Goal: Transaction & Acquisition: Purchase product/service

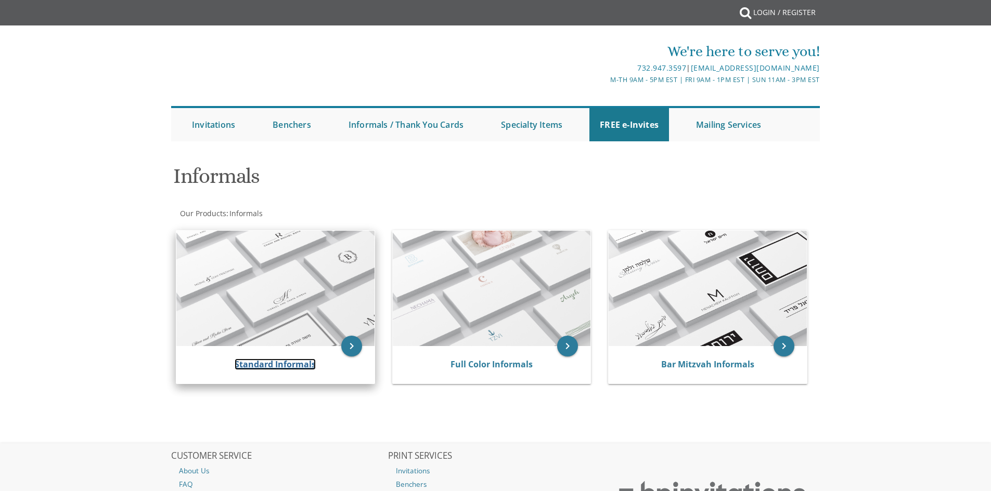
click at [277, 363] on link "Standard Informals" at bounding box center [275, 364] width 81 height 11
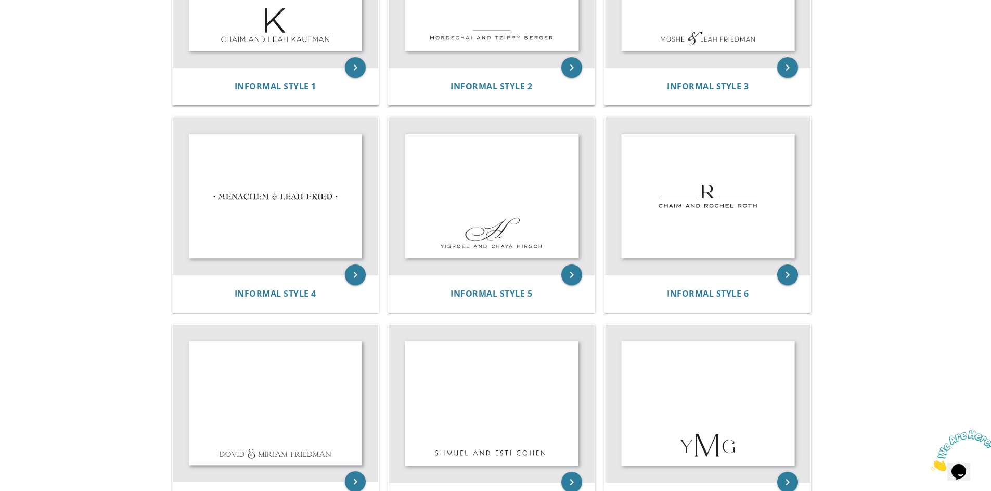
scroll to position [260, 0]
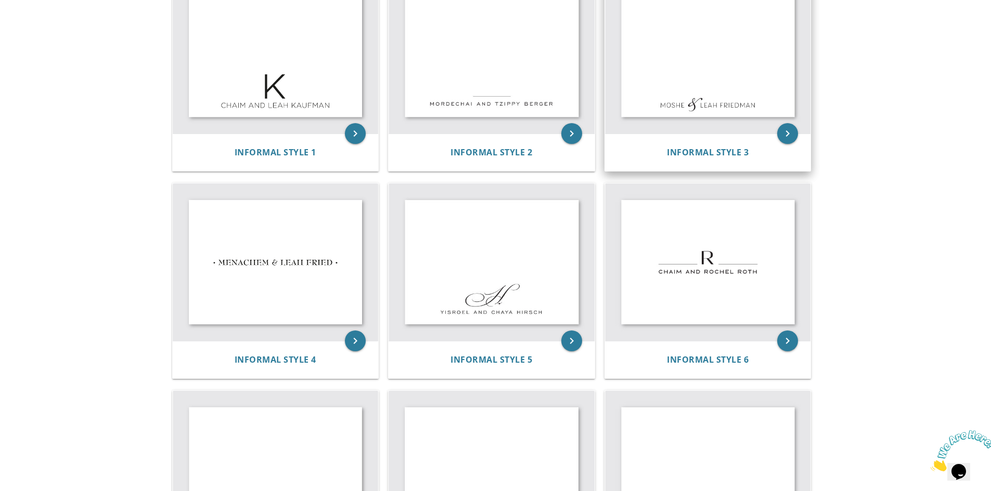
click at [697, 68] on img at bounding box center [708, 56] width 206 height 158
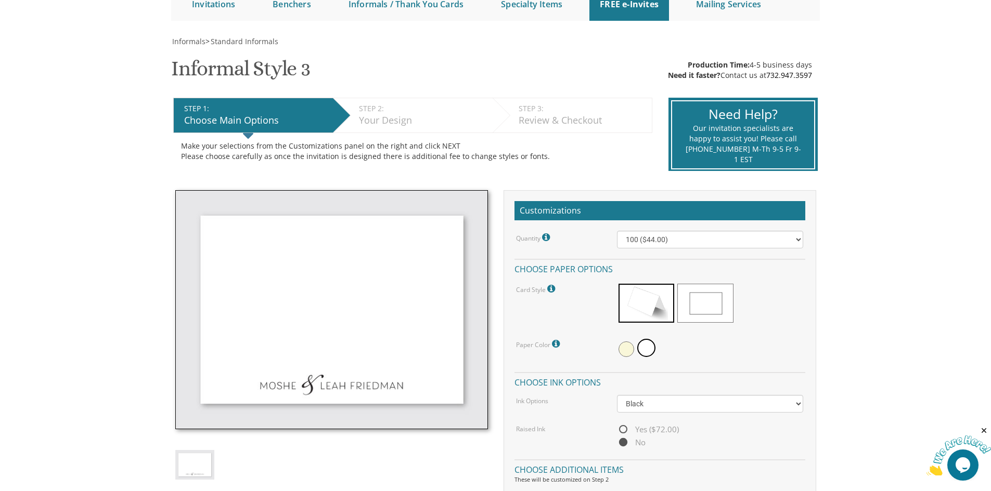
scroll to position [156, 0]
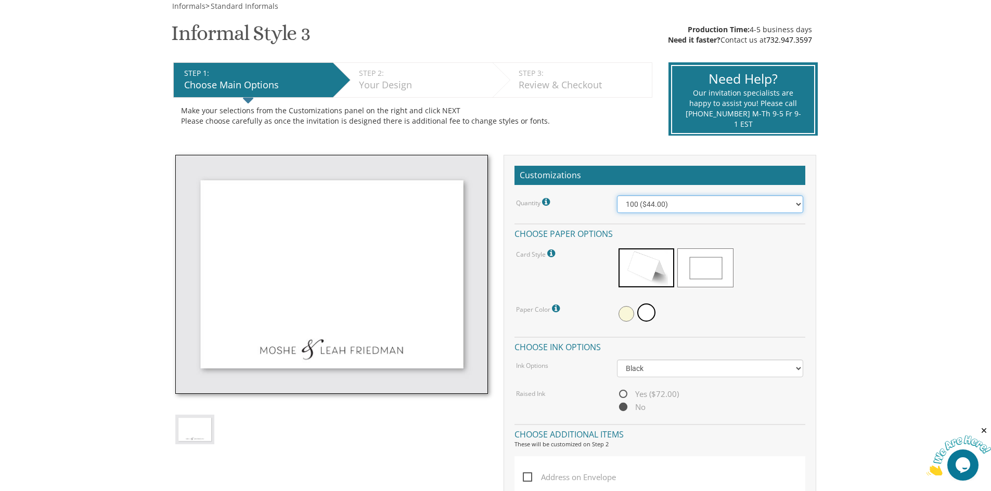
click at [674, 201] on select "100 ($44.00) 200 ($63.00) 300 ($82.00) 400 ($101.00) 500 ($120.00) 600 ($139.00…" at bounding box center [710, 205] width 186 height 18
click at [623, 314] on span at bounding box center [626, 314] width 16 height 16
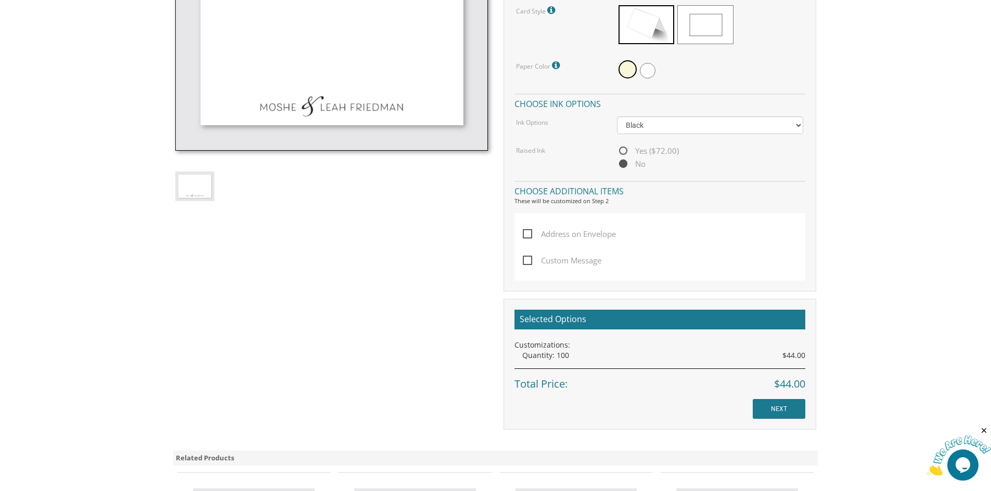
scroll to position [416, 0]
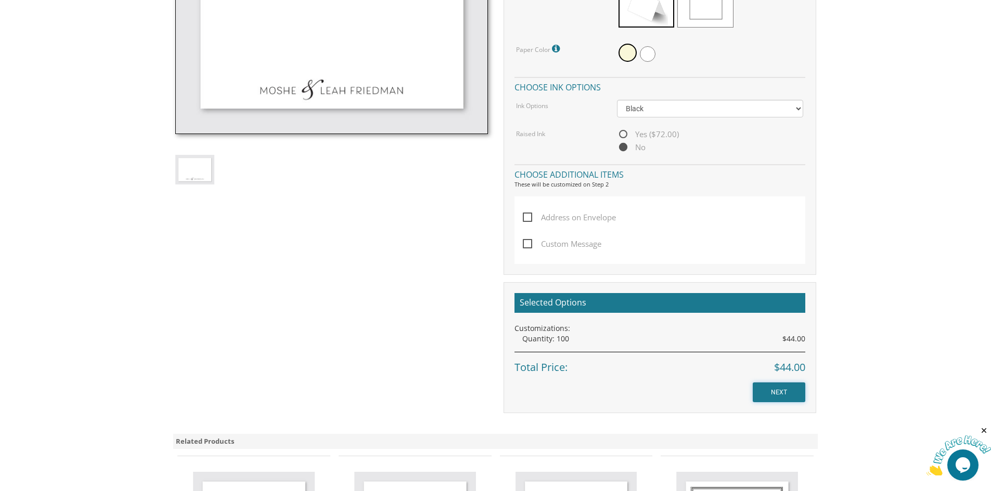
click at [770, 397] on input "NEXT" at bounding box center [778, 393] width 53 height 20
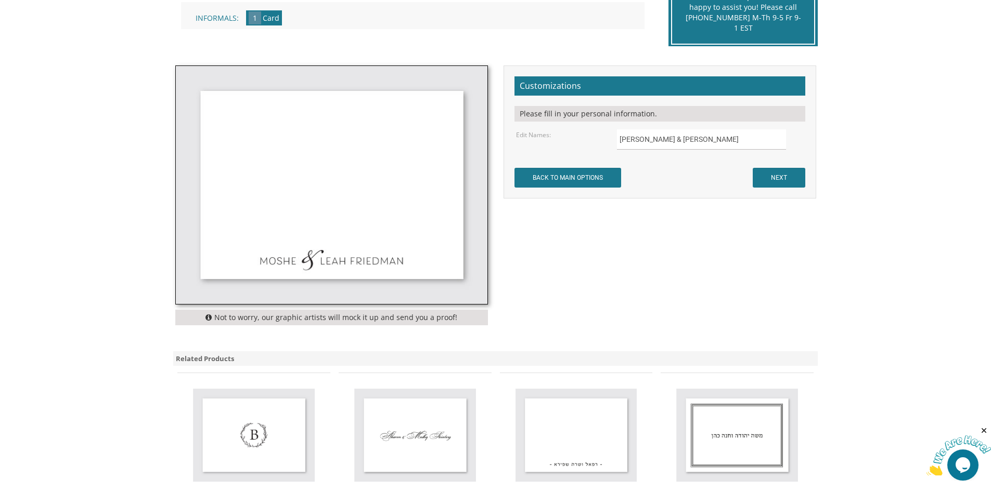
scroll to position [260, 0]
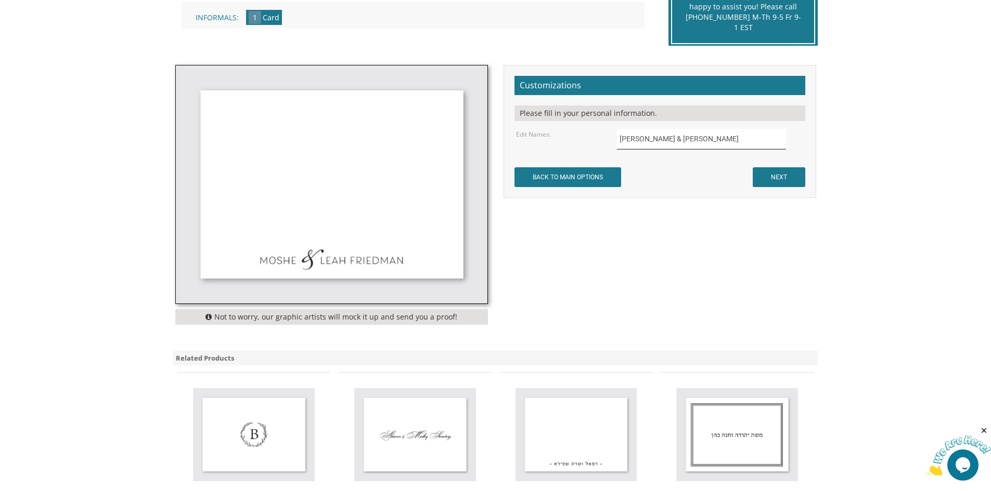
click at [658, 144] on input "Moshe & Leah Friedman" at bounding box center [701, 139] width 169 height 20
drag, startPoint x: 707, startPoint y: 141, endPoint x: 612, endPoint y: 137, distance: 95.3
click at [612, 137] on div "Moshe & Leah Friedman" at bounding box center [710, 139] width 202 height 20
type input "Yitzy & Gitty Lerner"
click at [701, 320] on div "Not to worry, our graphic artists will mock it up and send you a proof! Customi…" at bounding box center [495, 197] width 656 height 265
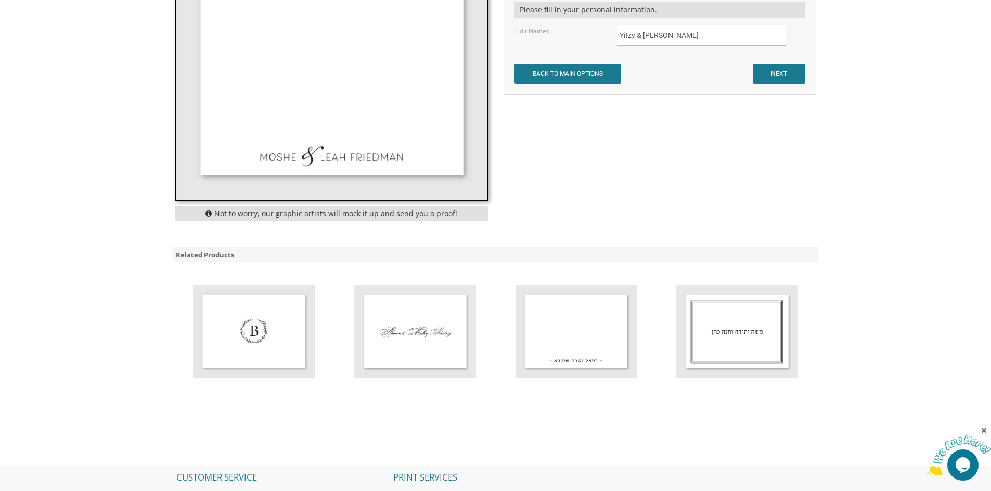
scroll to position [364, 0]
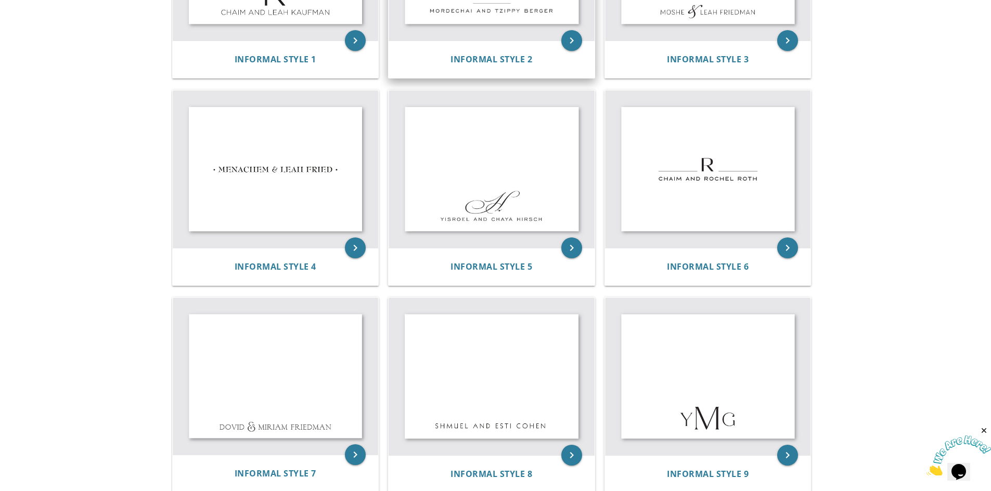
scroll to position [468, 0]
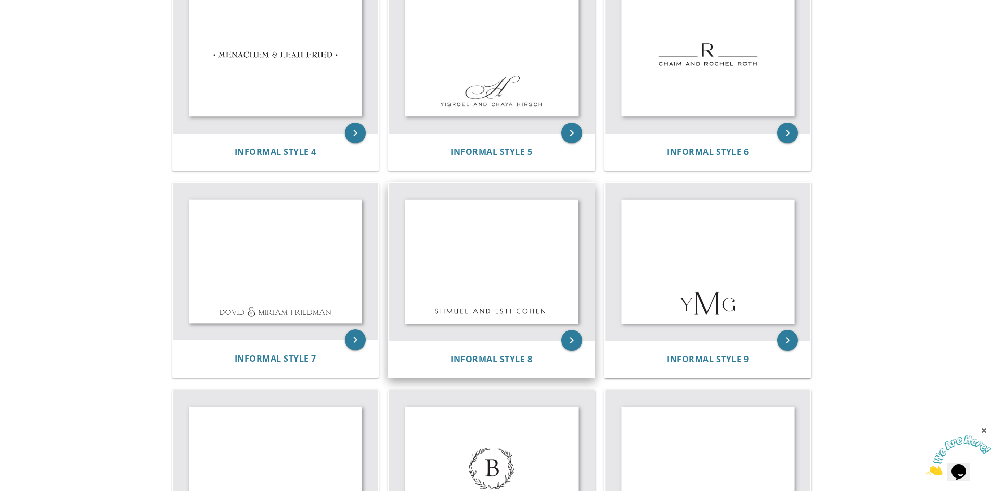
click at [487, 255] on img at bounding box center [491, 262] width 206 height 158
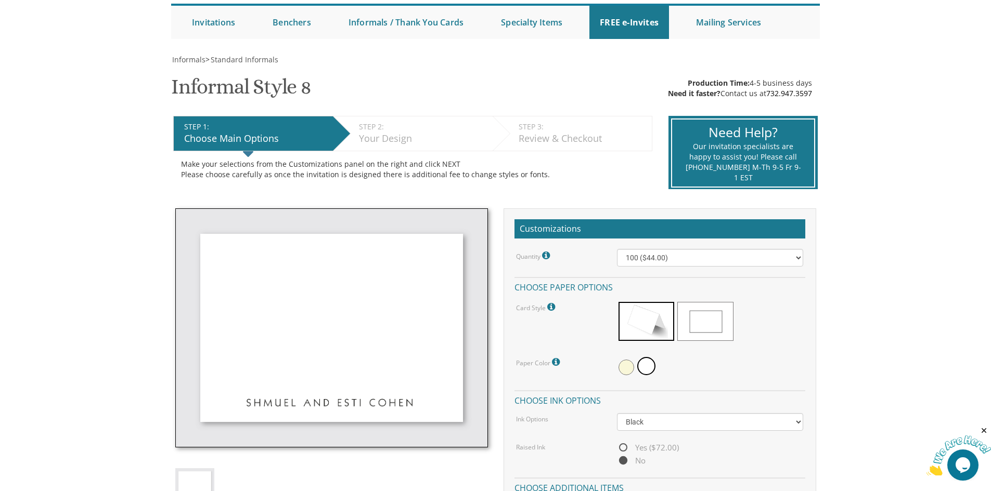
scroll to position [208, 0]
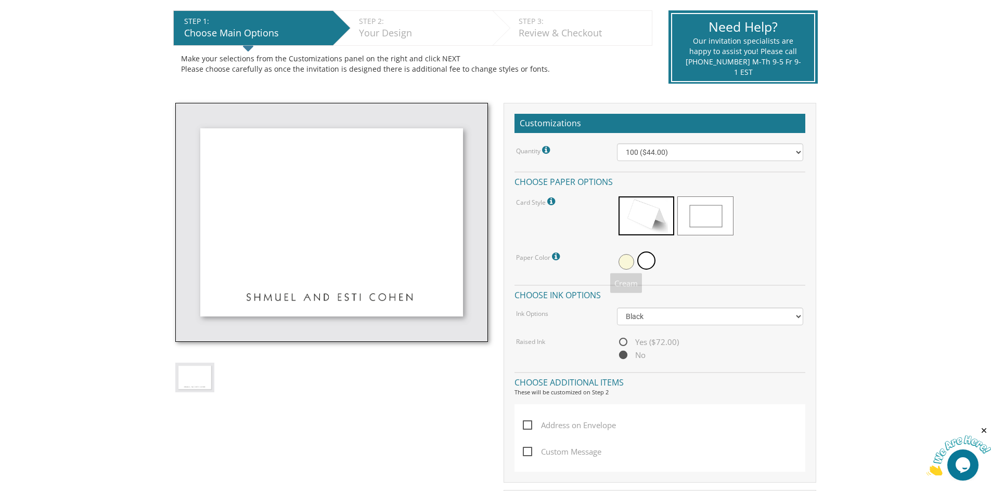
click at [629, 267] on span at bounding box center [626, 262] width 16 height 16
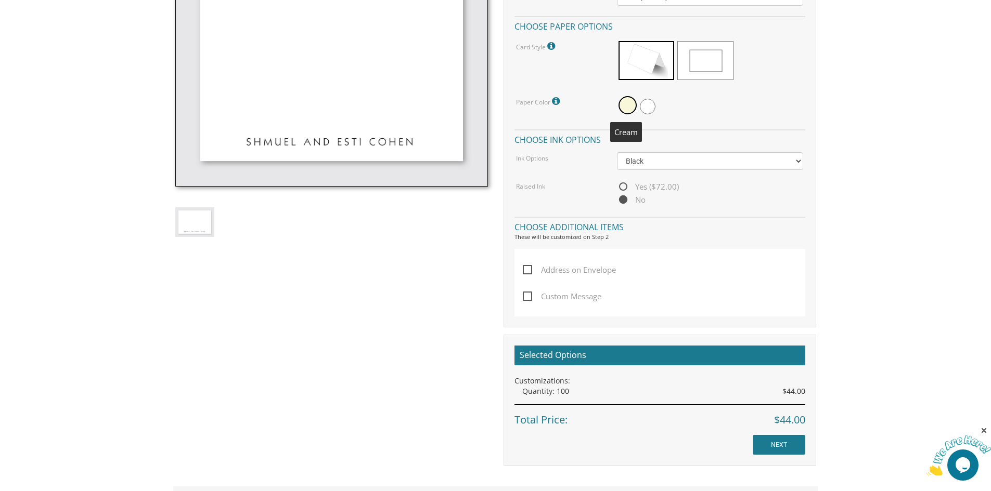
scroll to position [416, 0]
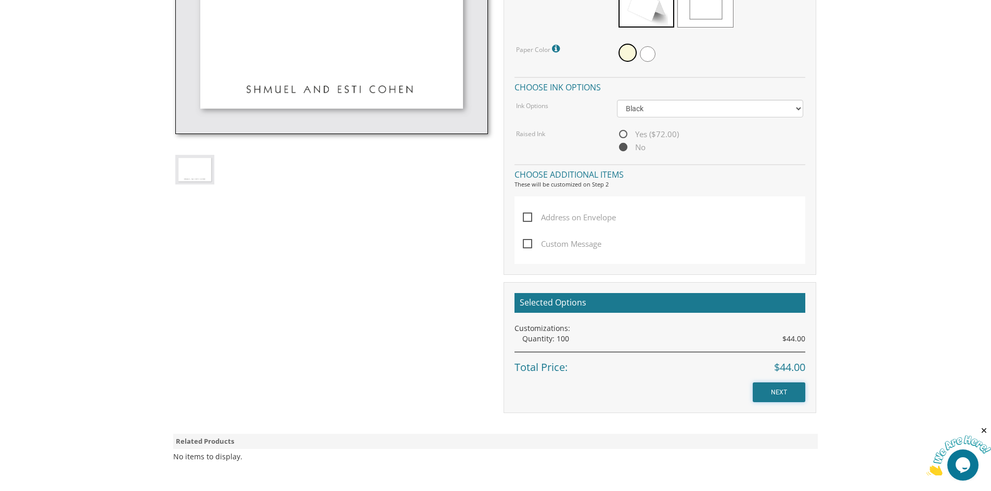
click at [796, 394] on input "NEXT" at bounding box center [778, 393] width 53 height 20
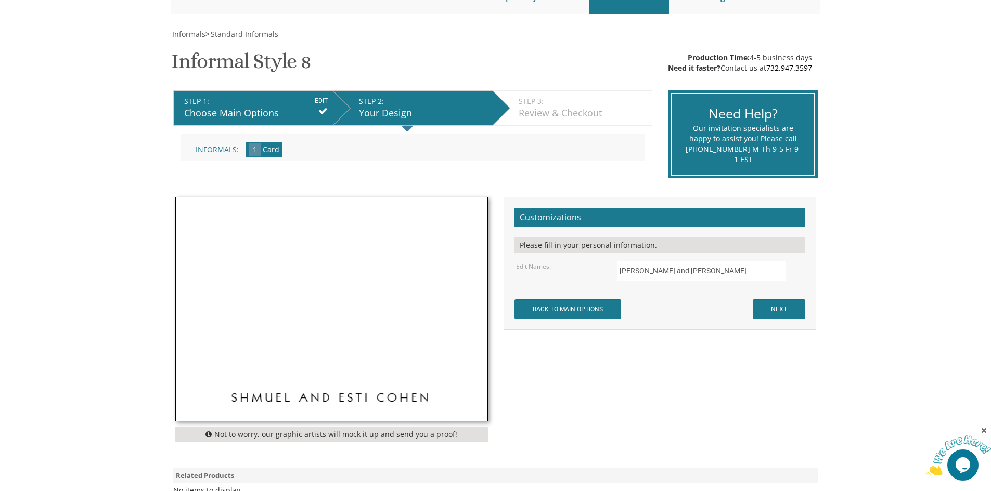
scroll to position [260, 0]
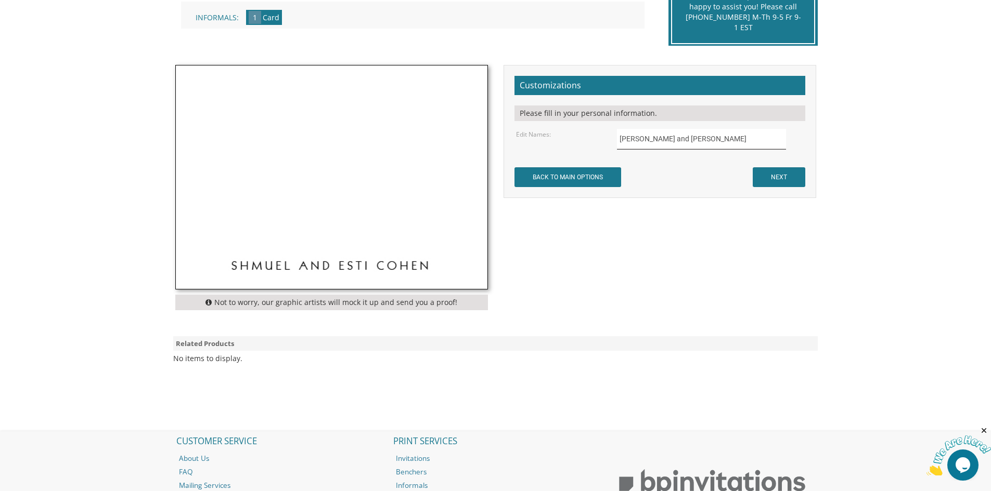
drag, startPoint x: 665, startPoint y: 136, endPoint x: 583, endPoint y: 111, distance: 85.4
click at [590, 116] on form "Customizations Please fill in your personal information. Edit Names: Shmuel and…" at bounding box center [659, 131] width 291 height 111
type input "Yitzy and Gitty Lerner"
click at [768, 184] on input "NEXT" at bounding box center [778, 177] width 53 height 20
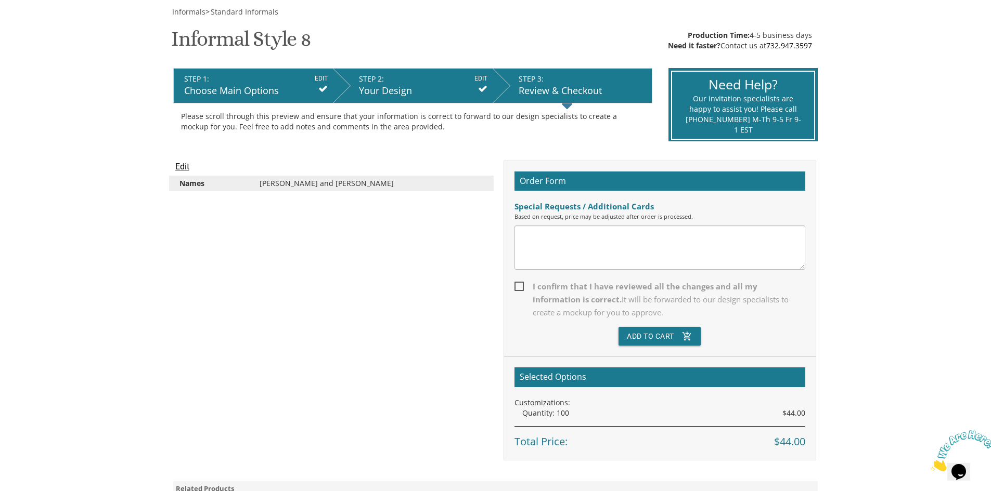
scroll to position [156, 0]
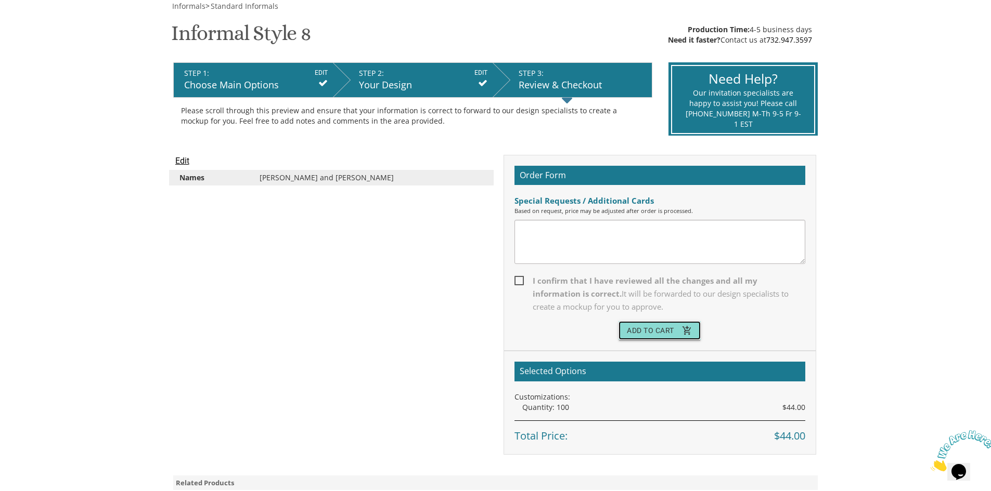
click at [685, 333] on icon "add_shopping_cart" at bounding box center [687, 330] width 10 height 19
click at [519, 282] on span "I confirm that I have reviewed all the changes and all my information is correc…" at bounding box center [659, 294] width 291 height 39
click at [519, 282] on input "I confirm that I have reviewed all the changes and all my information is correc…" at bounding box center [517, 280] width 7 height 7
checkbox input "true"
click at [683, 333] on icon "add_shopping_cart" at bounding box center [687, 330] width 10 height 19
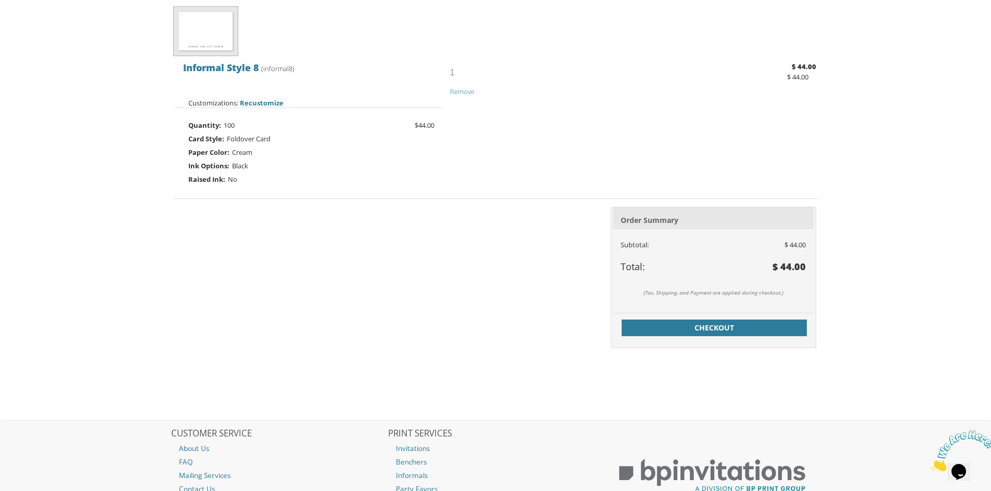
scroll to position [260, 0]
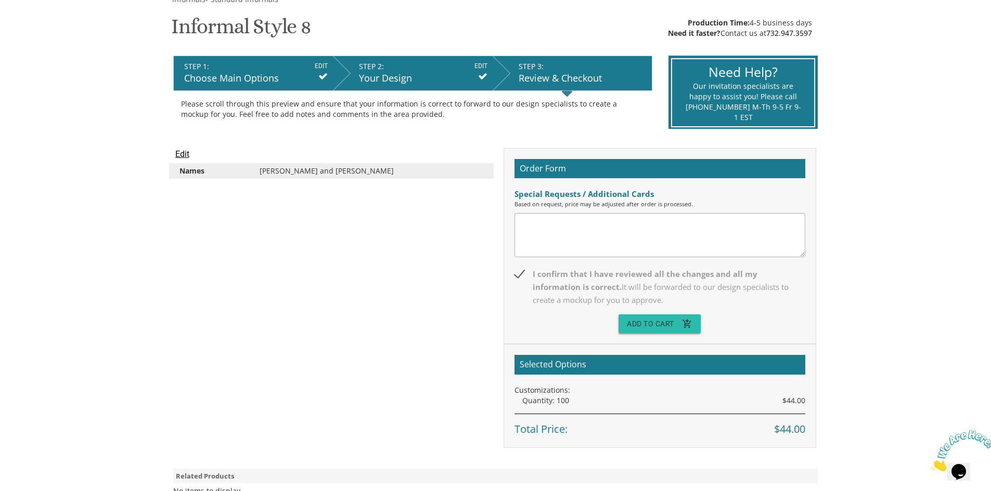
scroll to position [260, 0]
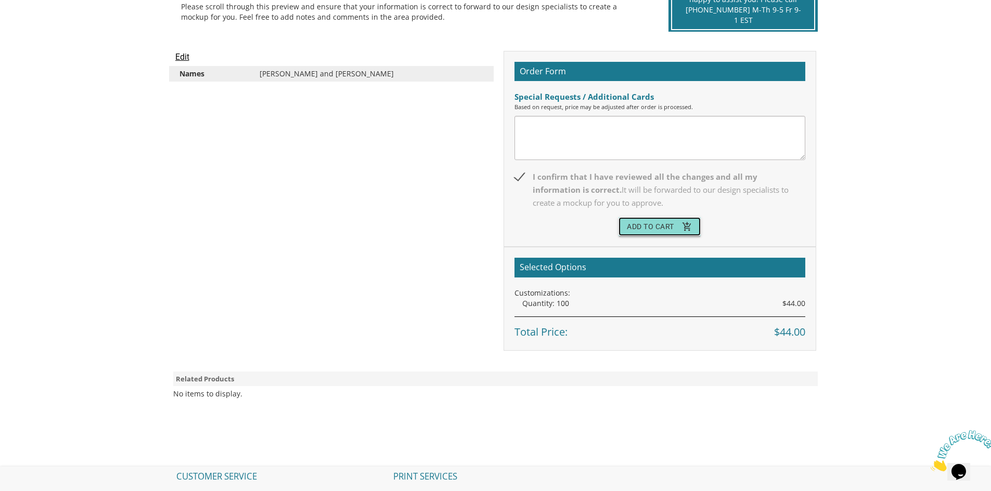
click at [650, 228] on button "Add To Cart add_shopping_cart" at bounding box center [659, 226] width 82 height 19
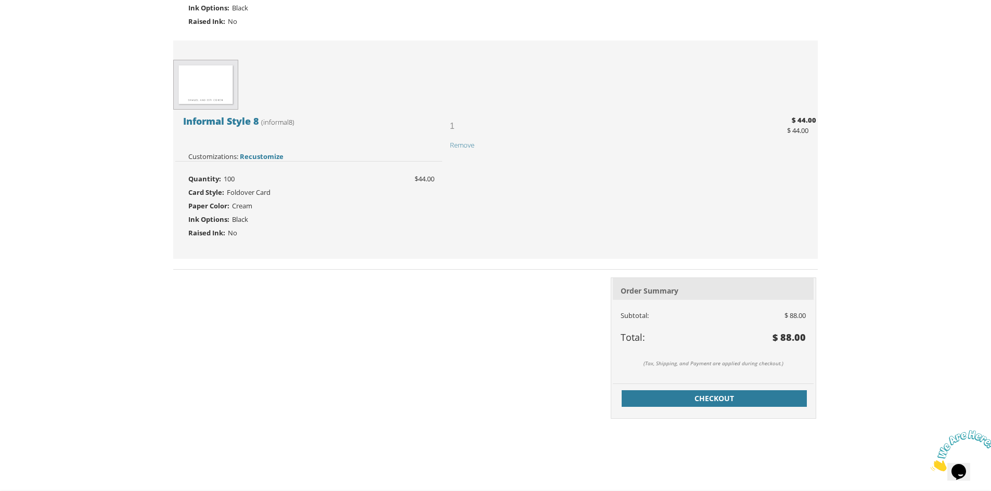
scroll to position [156, 0]
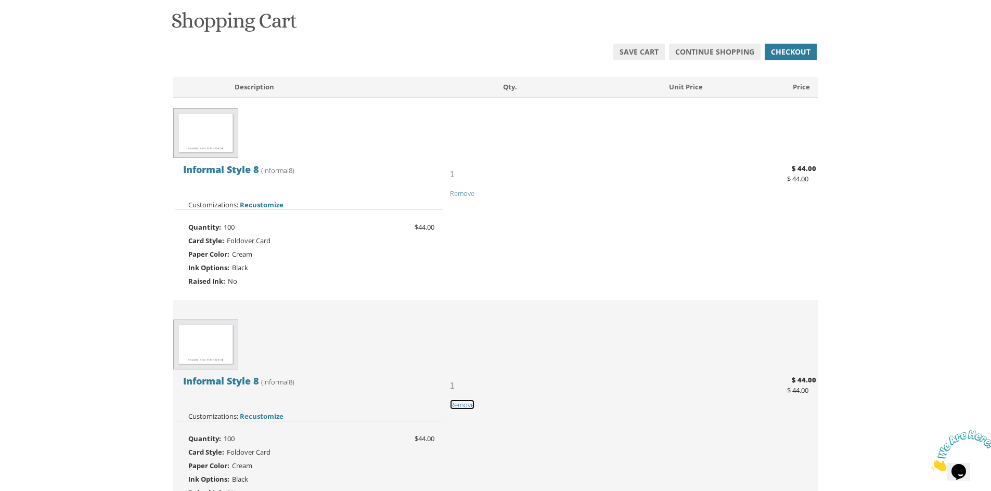
click at [463, 404] on span "Remove" at bounding box center [462, 404] width 24 height 9
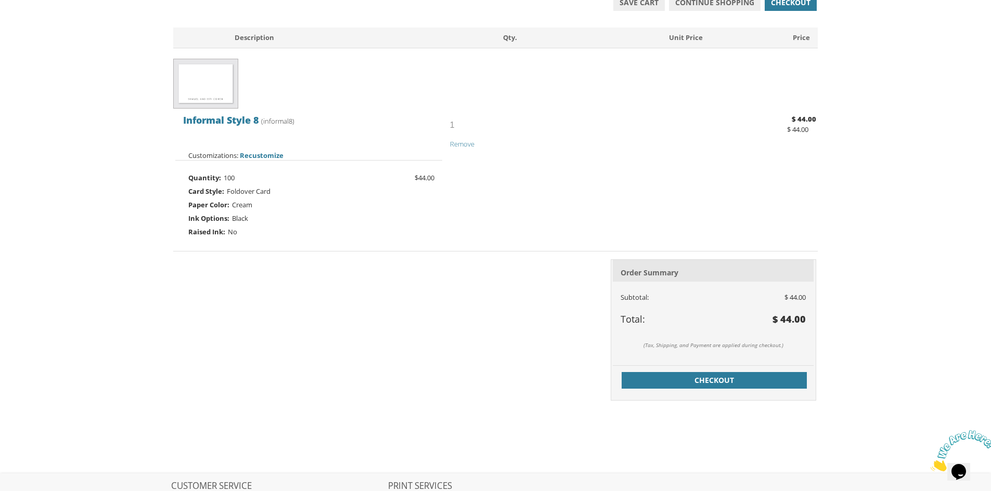
scroll to position [208, 0]
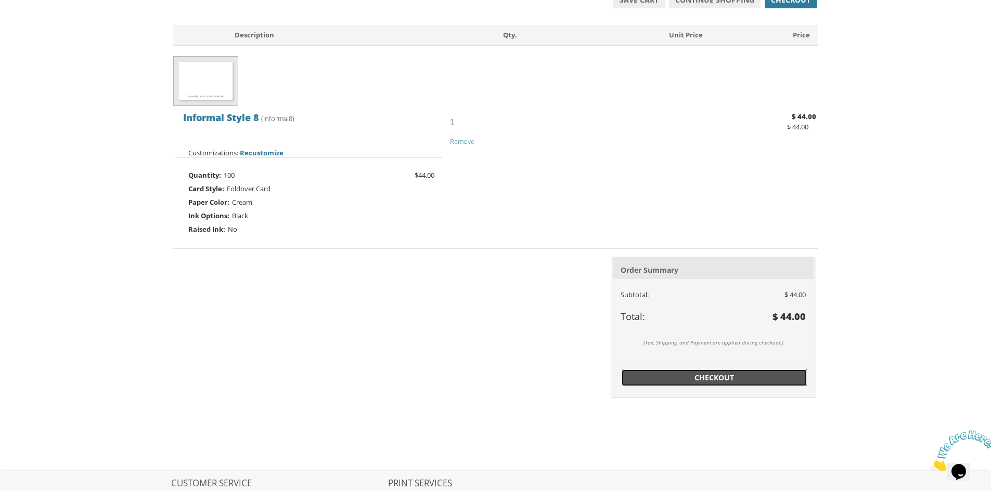
click at [726, 374] on span "Checkout" at bounding box center [714, 378] width 173 height 10
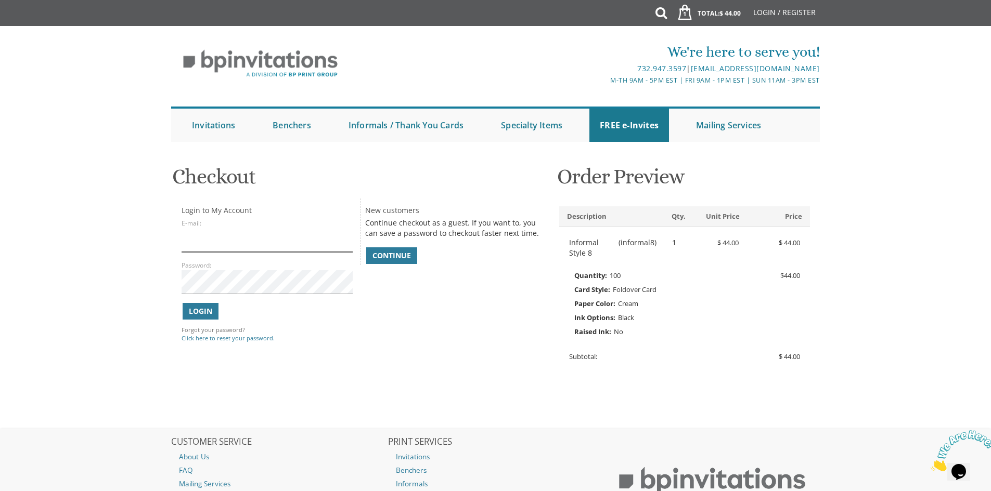
click at [223, 245] on input "E-mail:" at bounding box center [266, 240] width 171 height 24
click at [389, 261] on span "Continue" at bounding box center [391, 256] width 38 height 10
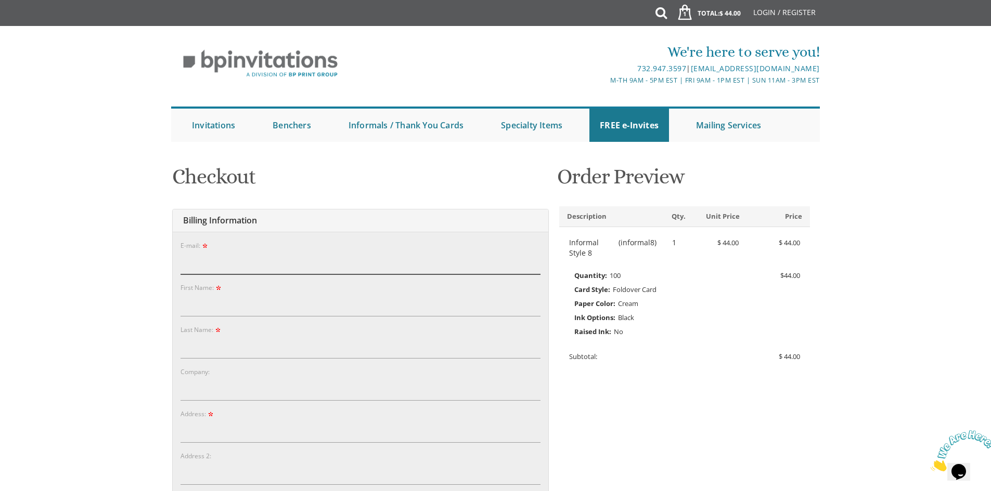
click at [389, 261] on input "E-mail:" at bounding box center [360, 263] width 360 height 24
type input "gitty462@gmail.com"
click at [250, 304] on input "First Name:" at bounding box center [360, 305] width 360 height 24
type input "Gitty"
click at [236, 352] on input "Last Name:" at bounding box center [360, 347] width 360 height 24
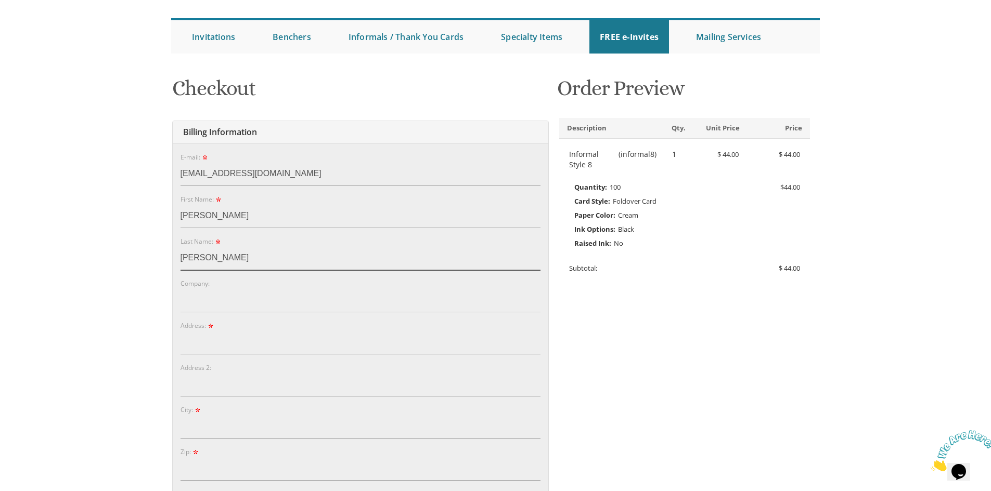
scroll to position [312, 0]
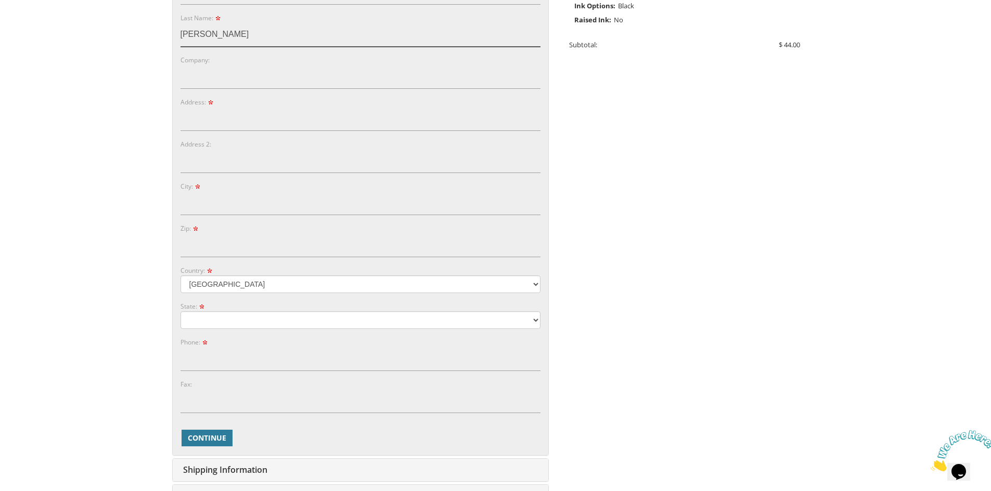
type input "Lerner"
click at [205, 124] on input "Address:" at bounding box center [360, 119] width 360 height 24
type input "13 Merlot Court"
click at [232, 204] on input "City:" at bounding box center [360, 203] width 360 height 24
type input "Lakewood"
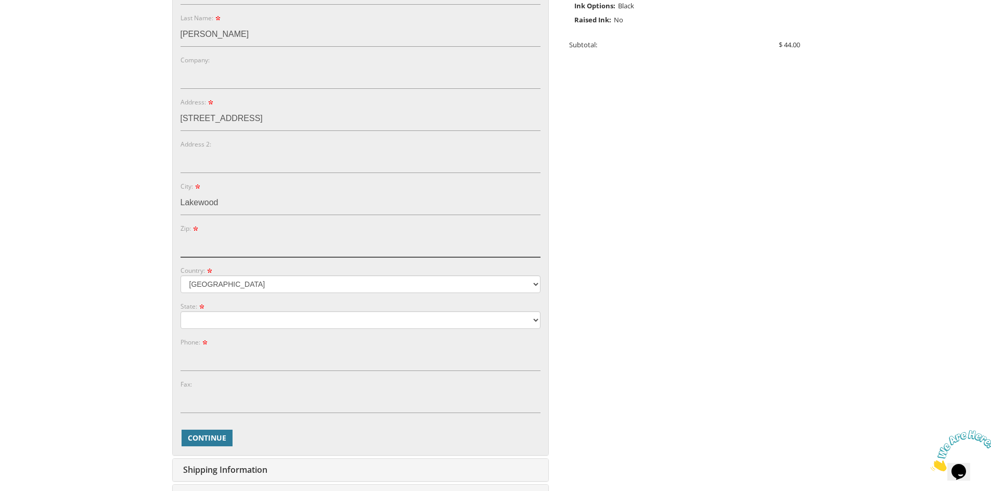
click at [196, 251] on input "Zip:" at bounding box center [360, 245] width 360 height 24
type input "08701"
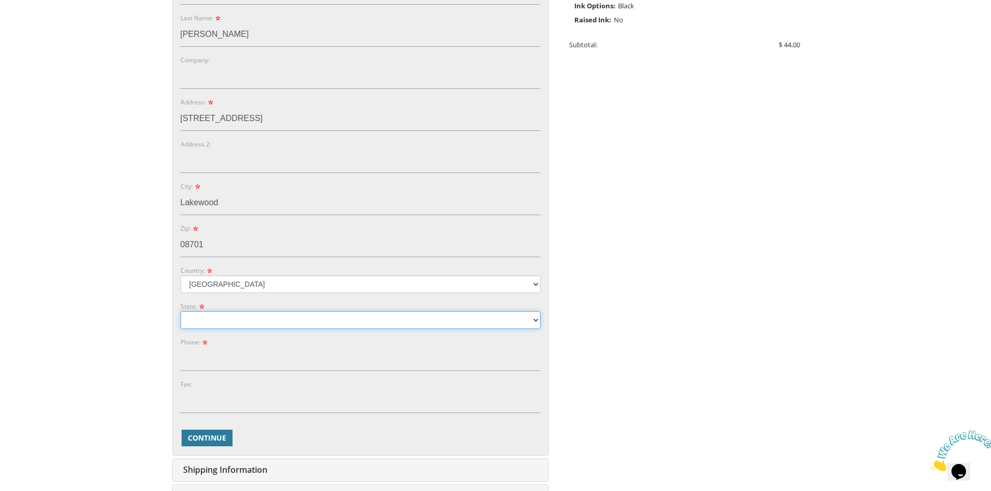
click at [206, 322] on select "Alabama Alaska Guam" at bounding box center [360, 320] width 360 height 18
select select "NJ"
click at [180, 311] on select "Alabama Alaska Guam" at bounding box center [360, 320] width 360 height 18
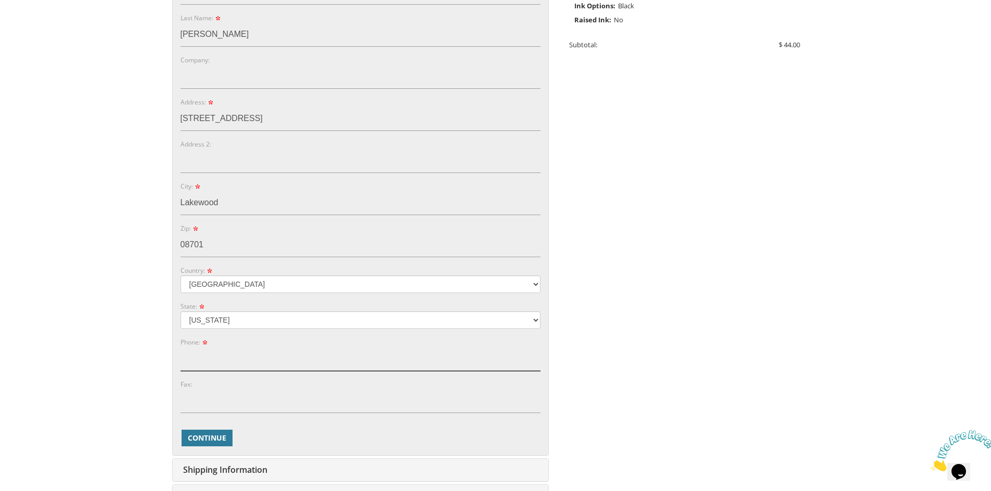
click at [206, 357] on input "Phone:" at bounding box center [360, 359] width 360 height 24
type input "8453764311"
click at [64, 367] on body "My Cart 1 Total: $ 44.00 $ 44.00 Informal Style 8 Qty. 1" at bounding box center [495, 220] width 991 height 1064
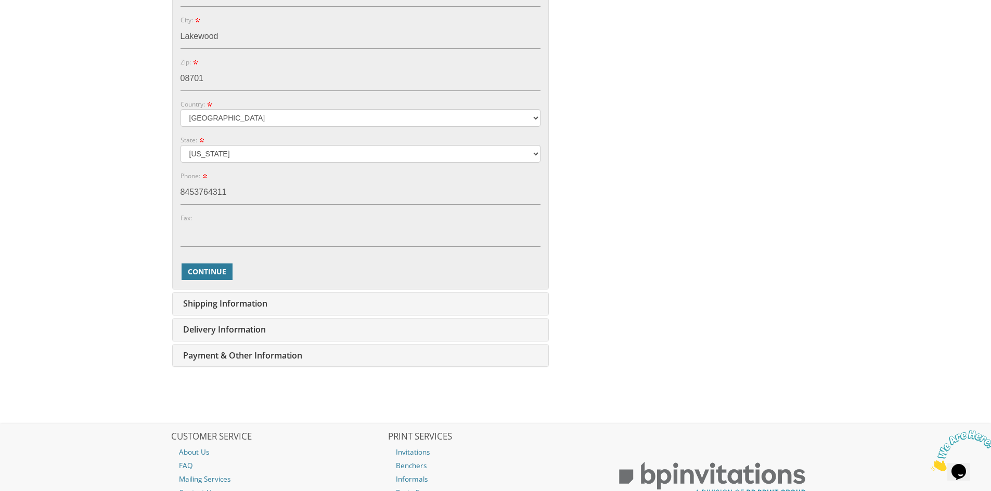
scroll to position [520, 0]
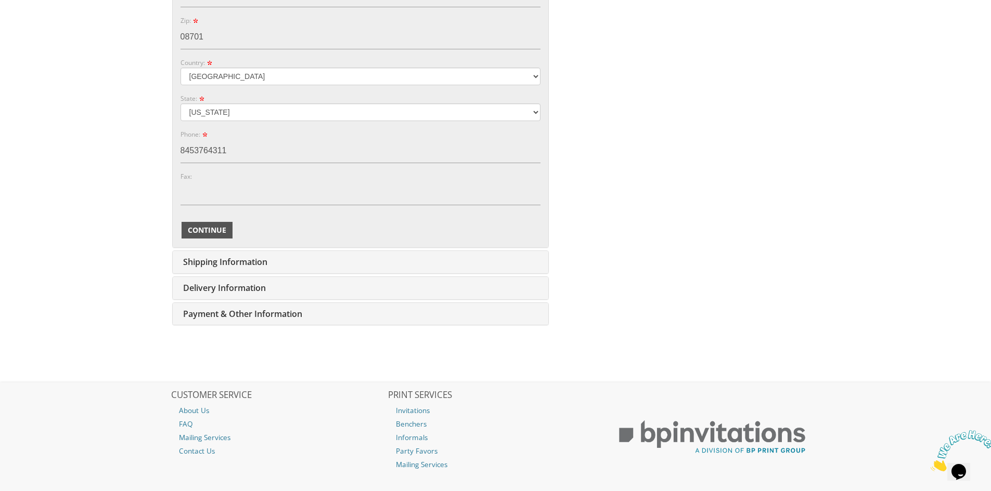
click at [205, 238] on button "Continue" at bounding box center [206, 230] width 51 height 17
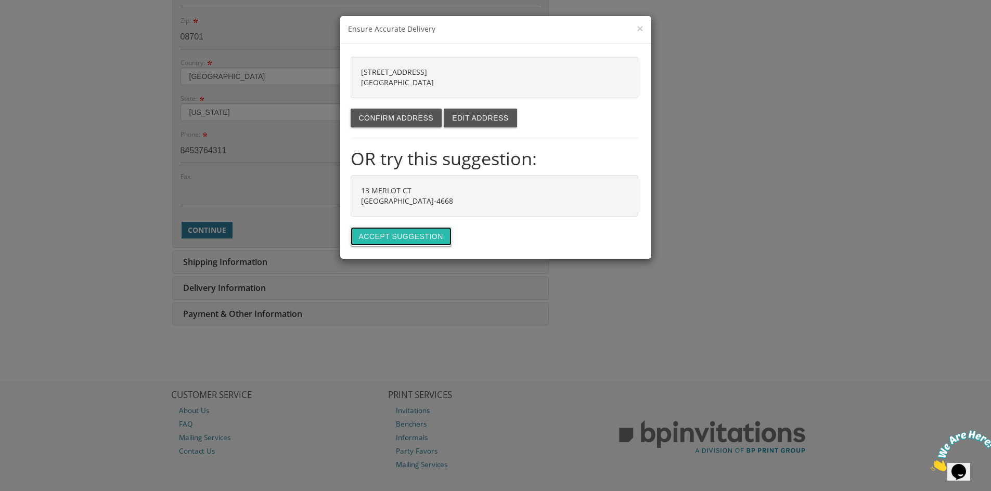
click at [380, 241] on button "Accept suggestion" at bounding box center [400, 236] width 101 height 19
type input "13 MERLOT CT"
type input "LAKEWOOD"
type input "08701-4668"
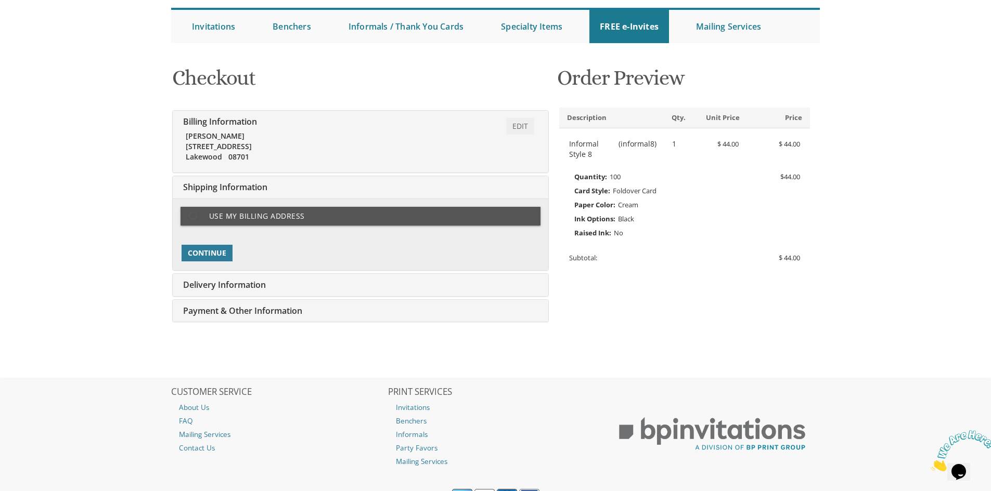
scroll to position [148, 0]
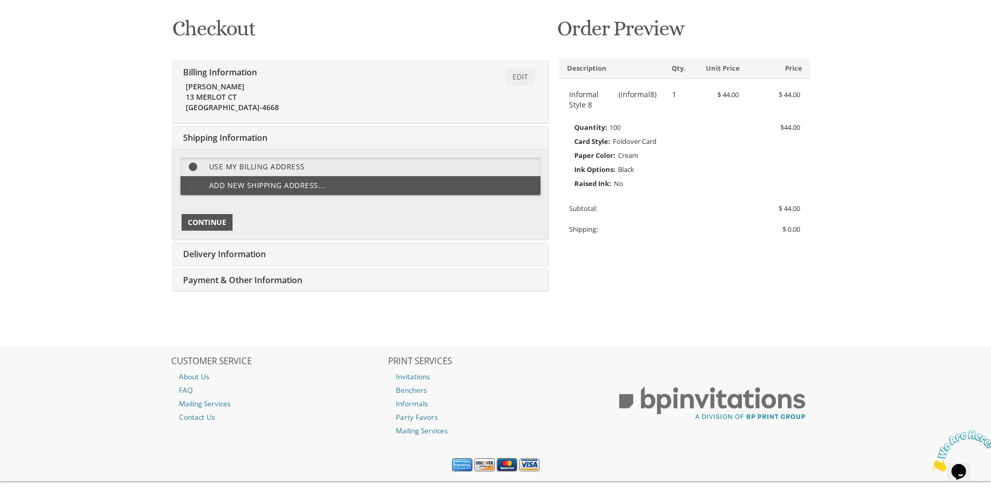
click at [216, 229] on button "Continue" at bounding box center [206, 222] width 51 height 17
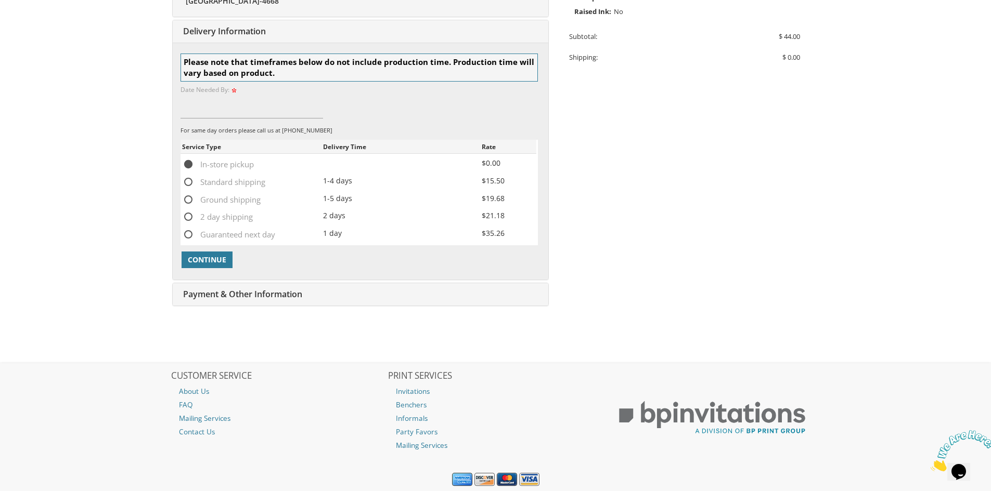
scroll to position [321, 0]
click at [212, 257] on span "Continue" at bounding box center [207, 259] width 38 height 10
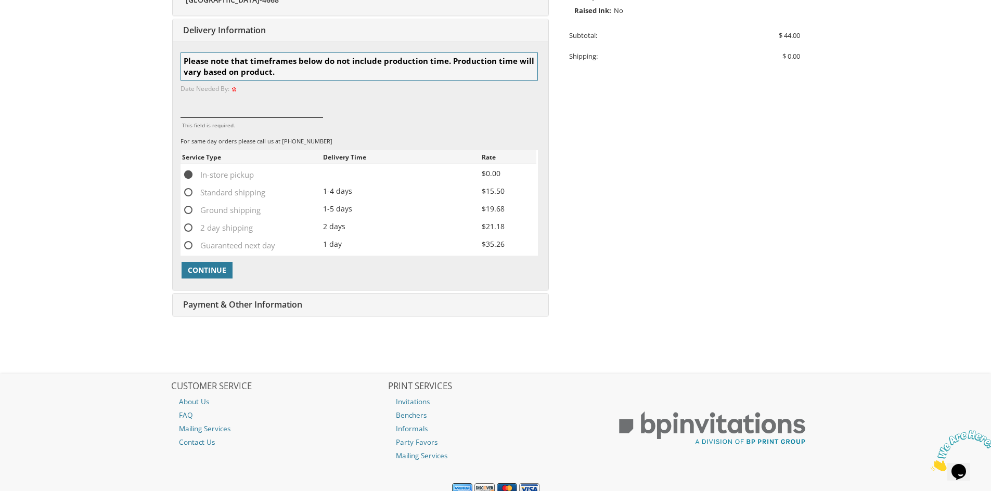
click at [225, 107] on input "This field is required." at bounding box center [251, 106] width 143 height 24
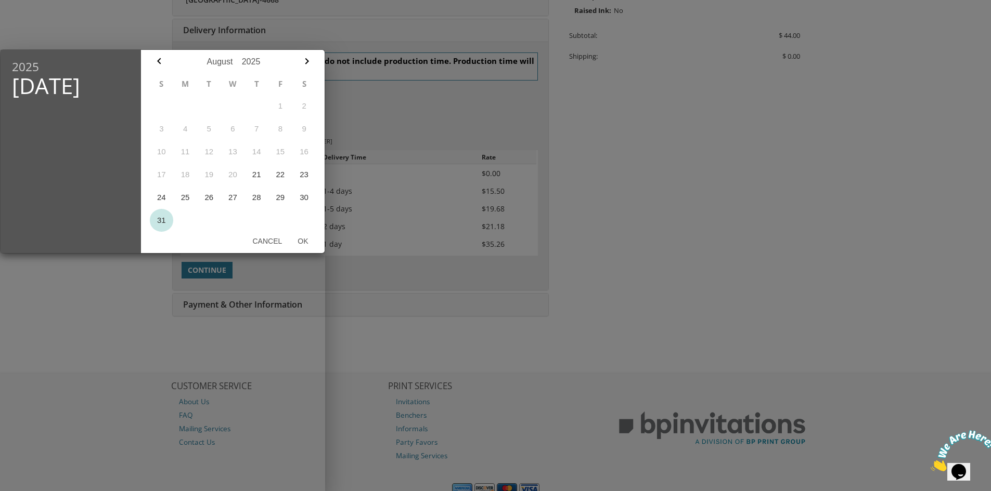
click at [159, 223] on button "31" at bounding box center [162, 220] width 24 height 23
click at [232, 197] on button "27" at bounding box center [233, 197] width 24 height 23
click at [300, 246] on button "Ok" at bounding box center [303, 241] width 26 height 19
type input "Aug 27, 2025"
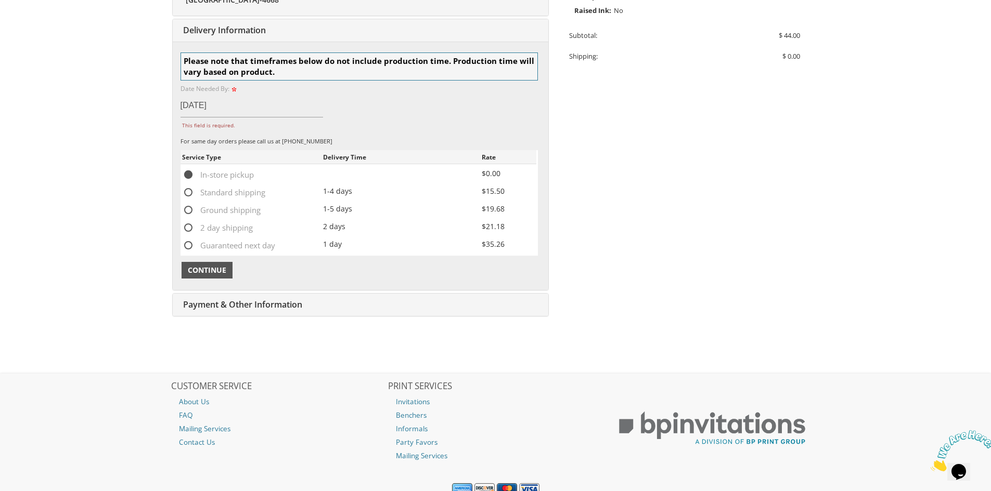
click at [227, 265] on button "Continue" at bounding box center [206, 270] width 51 height 17
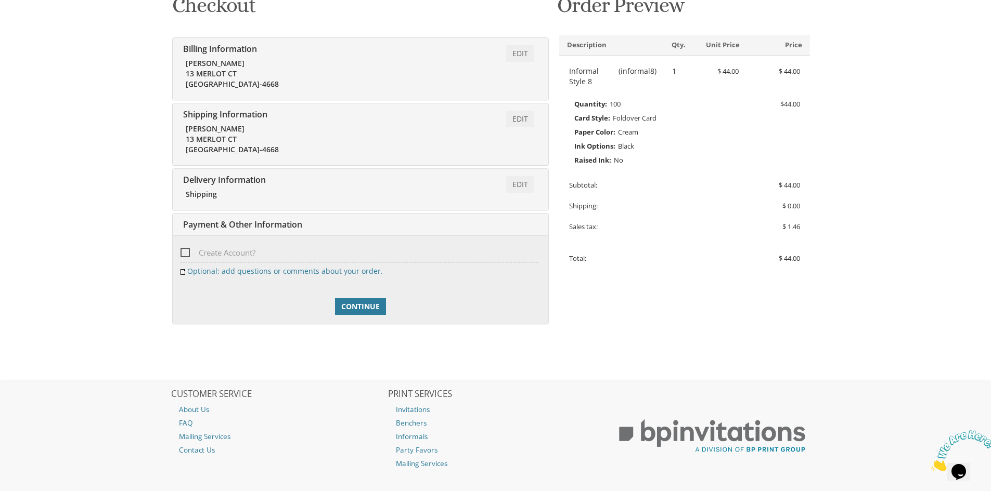
scroll to position [171, 0]
click at [356, 288] on div at bounding box center [360, 284] width 360 height 5
click at [354, 301] on link "Continue" at bounding box center [360, 307] width 51 height 17
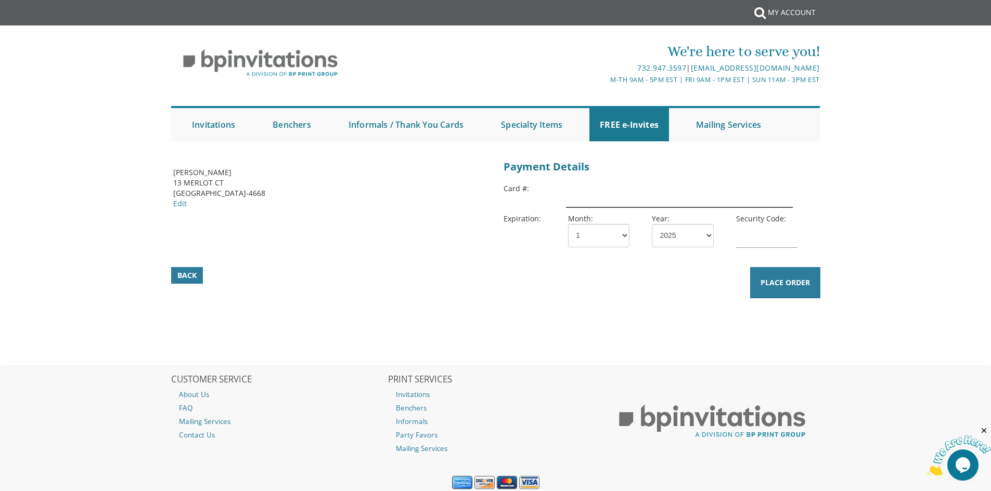
click at [576, 199] on input "text" at bounding box center [679, 196] width 226 height 24
type input "4147202542207129"
select select "05"
select select "27"
click at [746, 240] on input "text" at bounding box center [766, 236] width 61 height 24
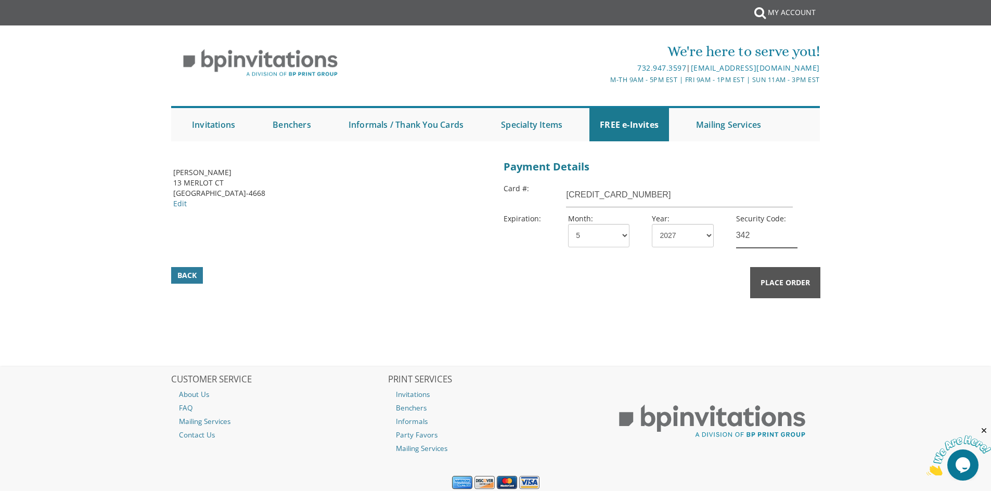
type input "342"
click at [793, 276] on button "Place Order" at bounding box center [785, 282] width 70 height 31
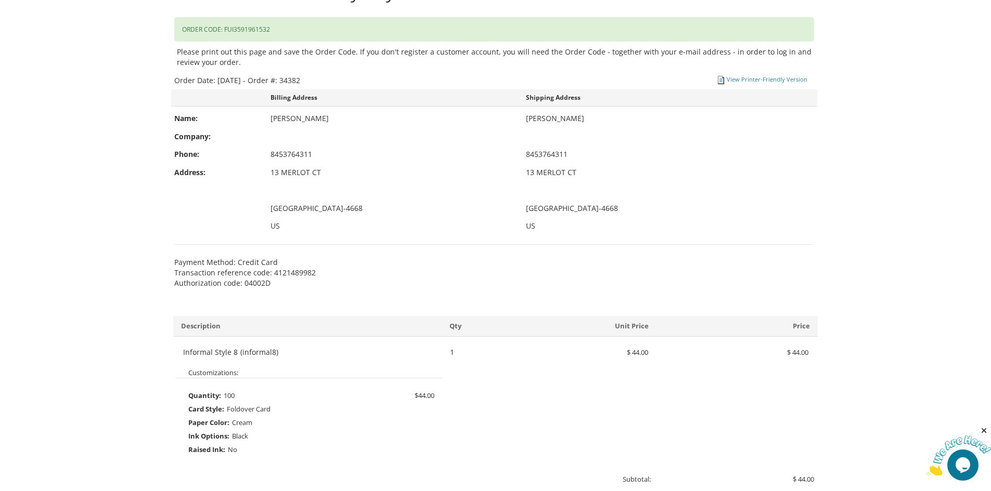
scroll to position [131, 0]
